Goal: Subscribe to service/newsletter

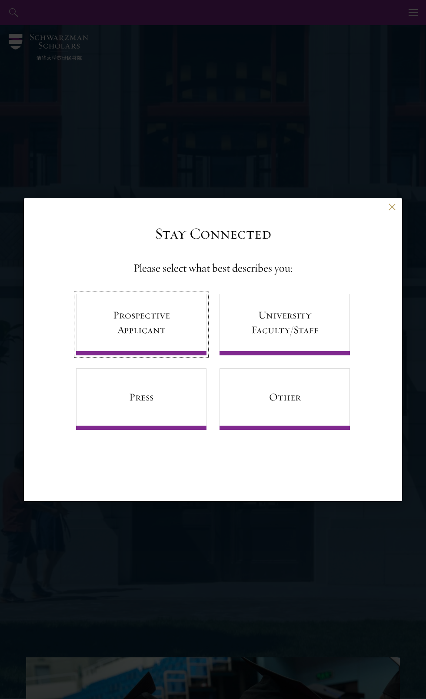
click at [148, 318] on link "Prospective Applicant" at bounding box center [141, 325] width 130 height 62
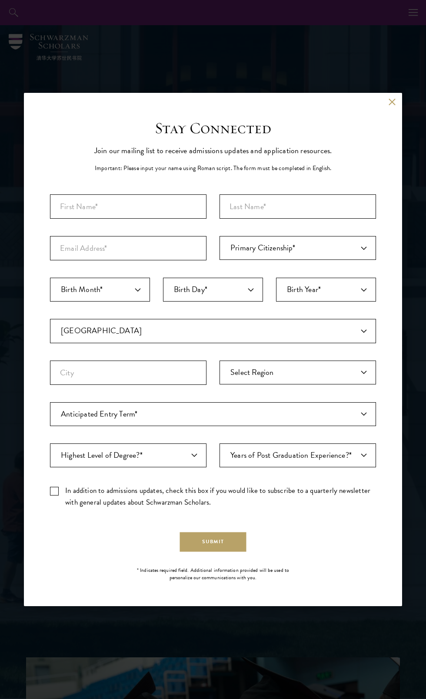
select select "AF"
select select
click at [168, 206] on input "First Name*" at bounding box center [128, 207] width 156 height 24
type input "[PERSON_NAME]"
click at [307, 216] on input "Last Name (Family Name)*" at bounding box center [297, 207] width 156 height 24
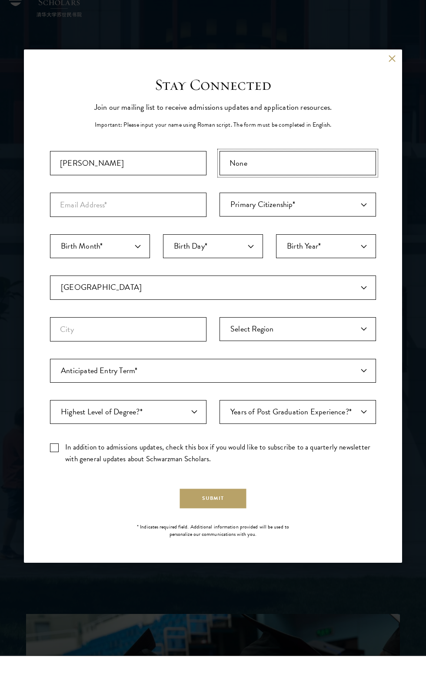
type input "None"
click at [162, 247] on input "Email Address*" at bounding box center [128, 248] width 156 height 24
type input "[EMAIL_ADDRESS][DOMAIN_NAME]"
click at [326, 249] on select "Primary Citizenship* [GEOGRAPHIC_DATA] [DEMOGRAPHIC_DATA] [DEMOGRAPHIC_DATA] [D…" at bounding box center [297, 248] width 156 height 24
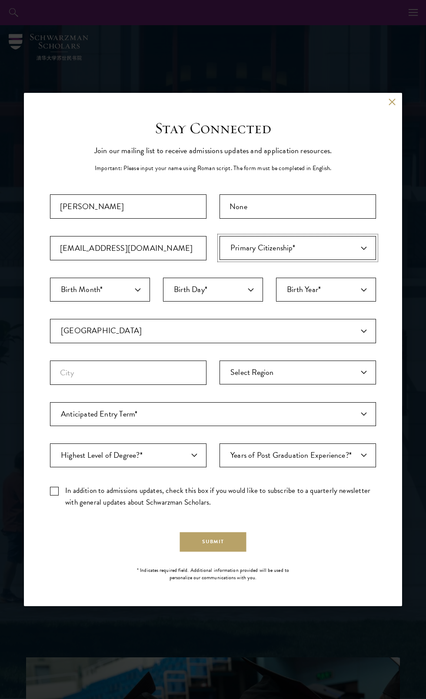
select select "IN"
click at [108, 289] on select "Birth Month* January February March April May June July August September Octobe…" at bounding box center [100, 290] width 100 height 24
select select "04"
click at [235, 285] on select "Birth Day* 1 2 3 4 5 6 7 8 9 10 11 12 13 14 15 16 17 18 19 20 21 22 23 24 25 26…" at bounding box center [213, 290] width 100 height 24
select select "04"
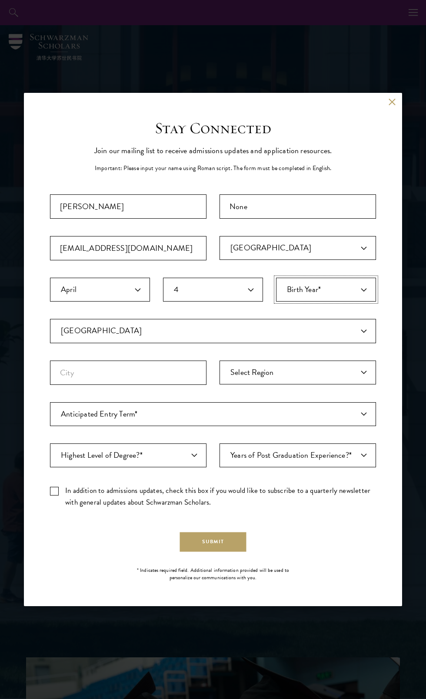
click at [352, 292] on select "Birth Year* [DEMOGRAPHIC_DATA] [DEMOGRAPHIC_DATA] [DEMOGRAPHIC_DATA] [DEMOGRAPH…" at bounding box center [326, 290] width 100 height 24
select select "2000"
click at [168, 329] on select "[GEOGRAPHIC_DATA] [GEOGRAPHIC_DATA] [GEOGRAPHIC_DATA] [GEOGRAPHIC_DATA] [GEOGRA…" at bounding box center [213, 331] width 326 height 24
select select "IN"
select select
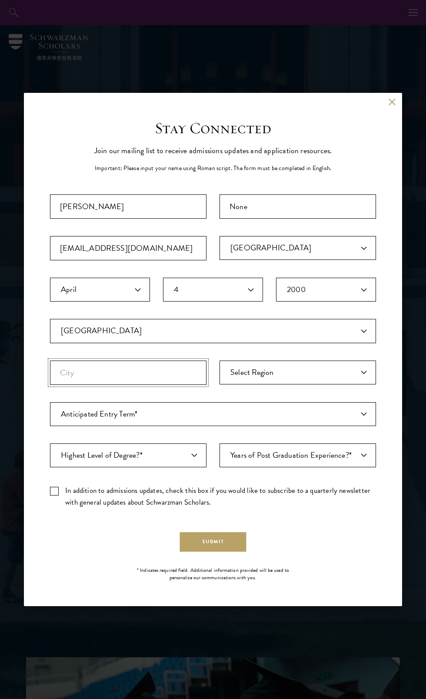
click at [168, 372] on input "City" at bounding box center [128, 373] width 156 height 24
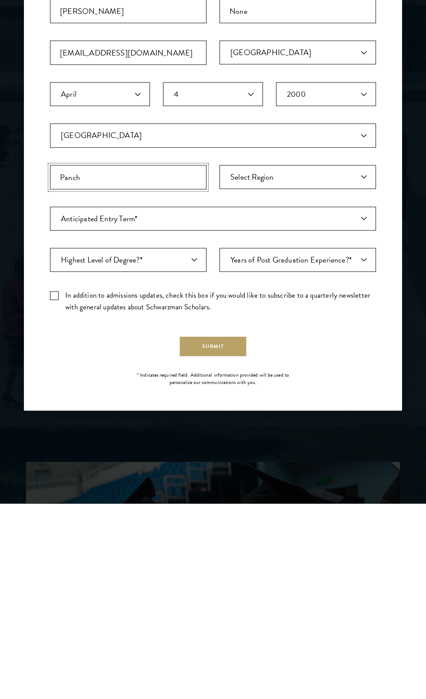
type input "Panchk"
type input "panchkulaadc"
click at [304, 372] on select "Select Region [GEOGRAPHIC_DATA] [GEOGRAPHIC_DATA] [GEOGRAPHIC_DATA] [GEOGRAPHIC…" at bounding box center [297, 373] width 156 height 24
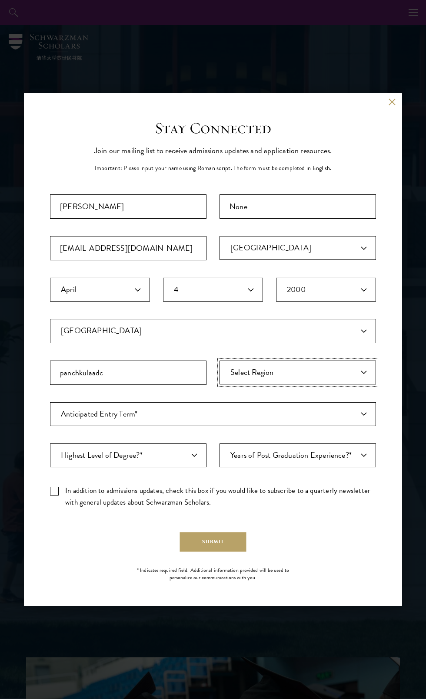
select select "Haryana"
click at [222, 425] on select "Anticipated Entry Term* Just Exploring" at bounding box center [213, 414] width 326 height 24
click at [188, 415] on select "Anticipated Entry Term* Just Exploring" at bounding box center [213, 414] width 326 height 24
select select "a6790467-ebe7-4045-a56a-66c1cae98076"
click at [184, 456] on select "Highest Level of Degree?* PHD Bachelor's Master's Current Undergraduate Student" at bounding box center [128, 456] width 156 height 24
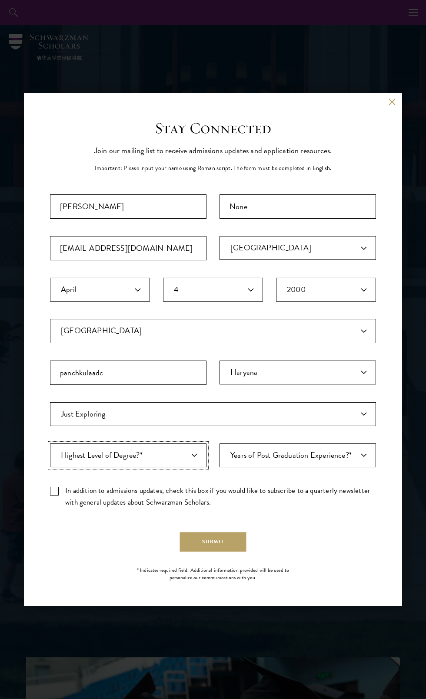
select select "baef124f-e103-44b1-8ca6-5d0669438e44"
click at [333, 456] on select "Years of Post Graduation Experience?* 1 2 3 4 5 6 7 8 9 10" at bounding box center [297, 456] width 156 height 24
click at [299, 461] on select "Years of Post Graduation Experience?* 1 2 3 4 5 6 7 8 9 10" at bounding box center [297, 456] width 156 height 24
click at [54, 491] on label "In addition to admissions updates, check this box if you would like to subscrib…" at bounding box center [213, 496] width 326 height 23
click at [54, 491] on input "In addition to admissions updates, check this box if you would like to subscrib…" at bounding box center [213, 488] width 326 height 6
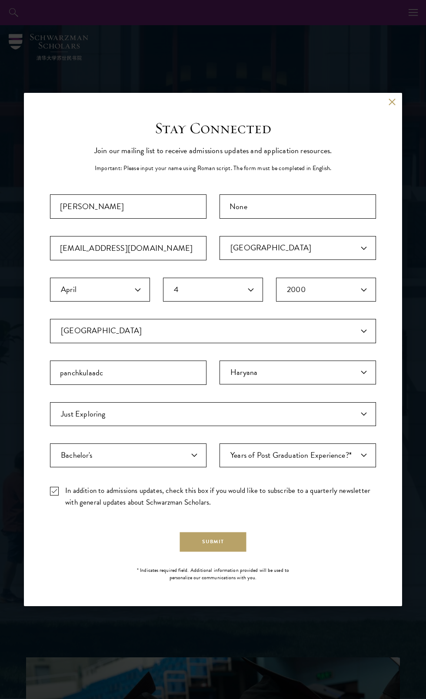
click at [54, 492] on label "In addition to admissions updates, check this box if you would like to subscrib…" at bounding box center [213, 496] width 326 height 23
click at [54, 491] on input "In addition to admissions updates, check this box if you would like to subscrib…" at bounding box center [213, 488] width 326 height 6
click at [54, 495] on label "In addition to admissions updates, check this box if you would like to subscrib…" at bounding box center [213, 496] width 326 height 23
click at [54, 491] on input "In addition to admissions updates, check this box if you would like to subscrib…" at bounding box center [213, 488] width 326 height 6
checkbox input "true"
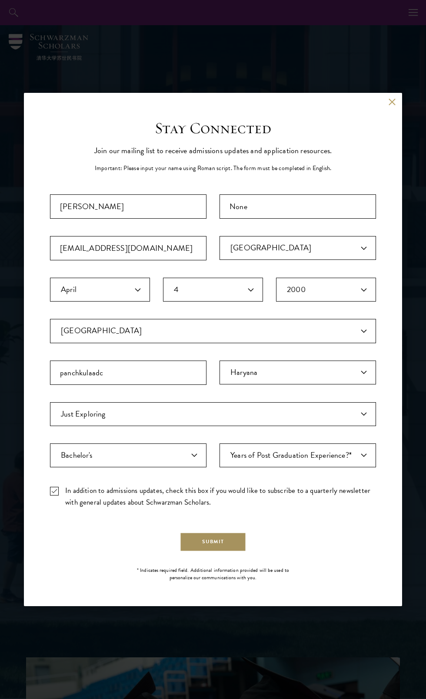
click at [234, 537] on button "Submit" at bounding box center [213, 543] width 66 height 20
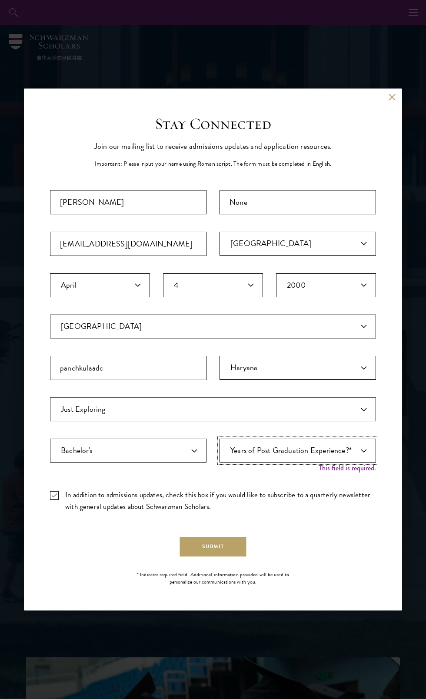
click at [332, 445] on select "Years of Post Graduation Experience?* 1 2 3 4 5 6 7 8 9 10" at bounding box center [297, 451] width 156 height 24
select select "1"
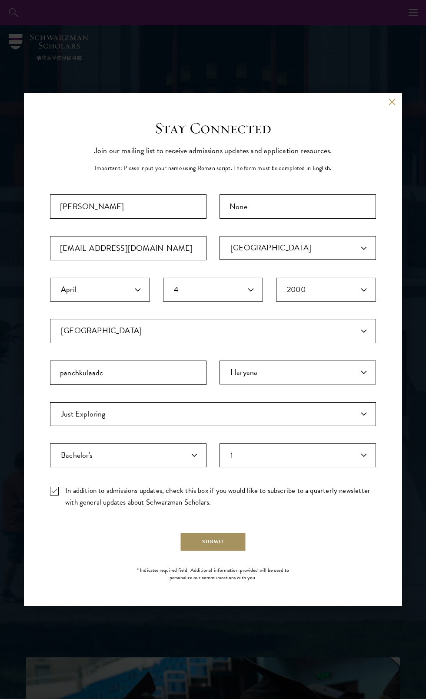
click at [208, 541] on button "Submit" at bounding box center [213, 543] width 66 height 20
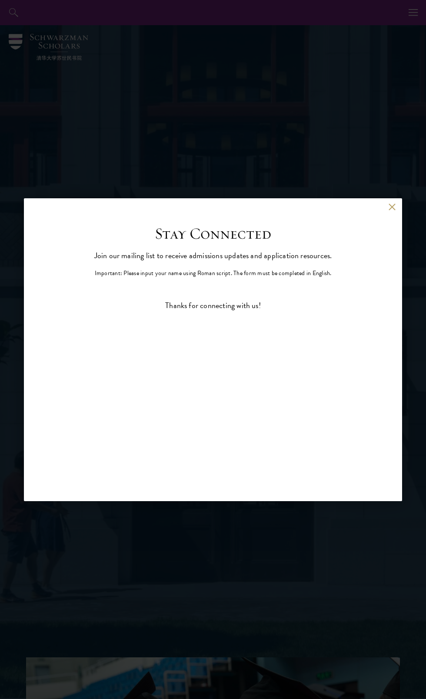
scroll to position [195, 0]
